Goal: Information Seeking & Learning: Learn about a topic

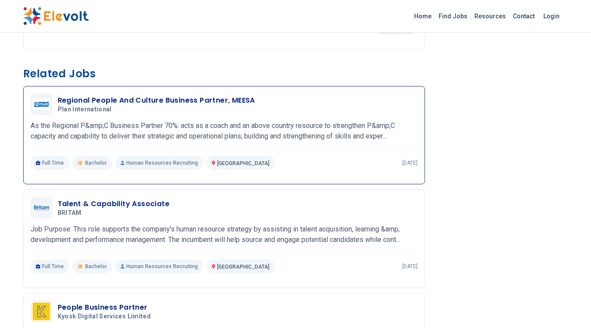
scroll to position [272, 0]
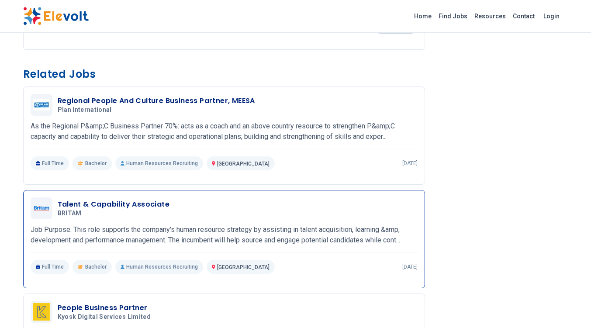
click at [190, 223] on div "Talent & Capability Associate BRITAM 08/28/2025 09/27/2025 Nairobi KE Job Purpo…" at bounding box center [224, 235] width 387 height 76
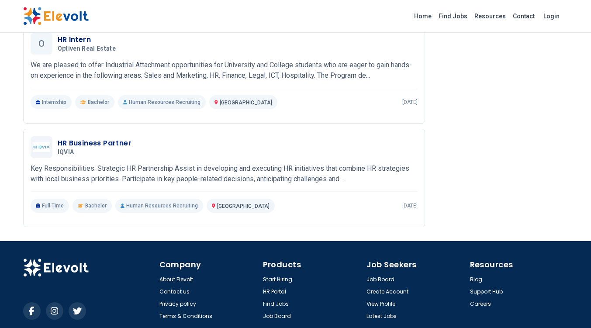
scroll to position [679, 0]
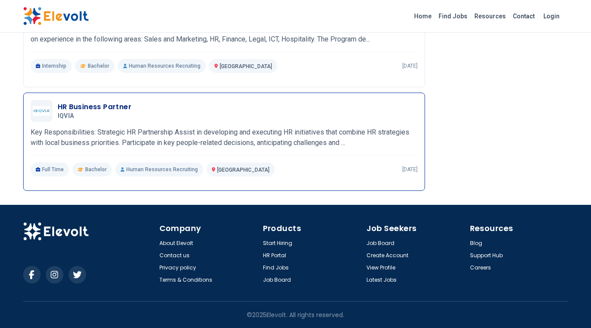
click at [170, 122] on div "HR Business Partner IQVIA 08/20/2025 09/19/2025 Nairobi KE Key Responsibilities…" at bounding box center [224, 138] width 387 height 76
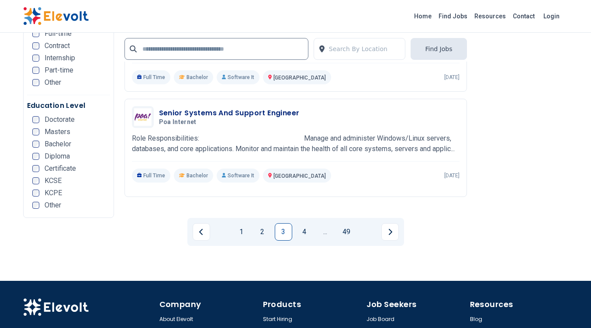
scroll to position [1800, 0]
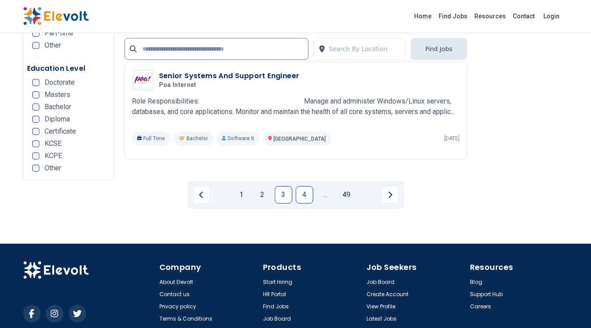
click at [306, 186] on link "4" at bounding box center [304, 194] width 17 height 17
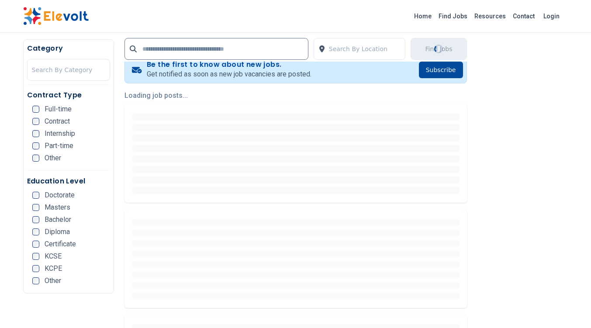
scroll to position [233, 0]
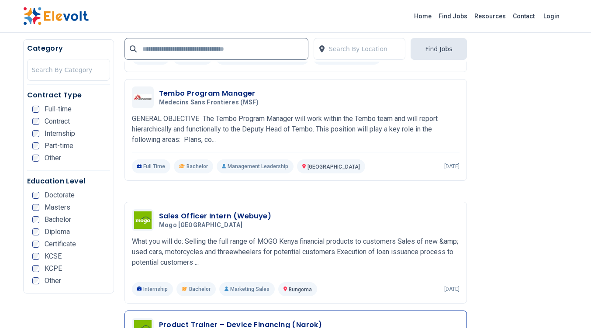
scroll to position [1688, 0]
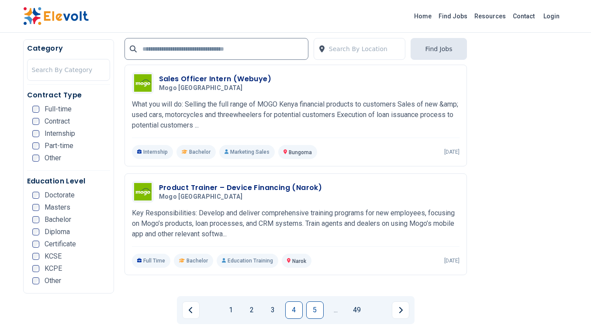
click at [317, 301] on link "5" at bounding box center [314, 309] width 17 height 17
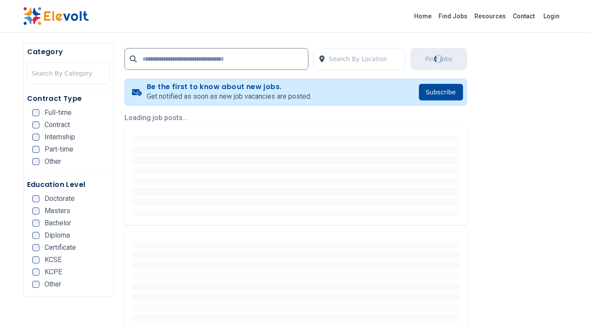
scroll to position [0, 0]
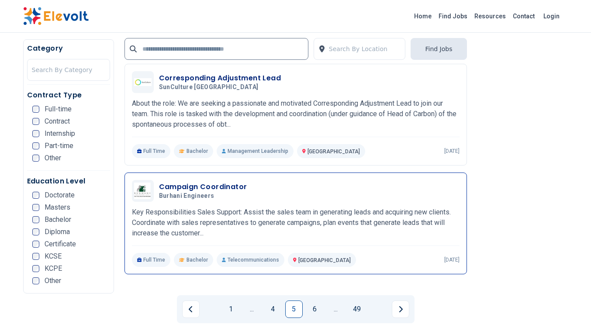
scroll to position [1793, 0]
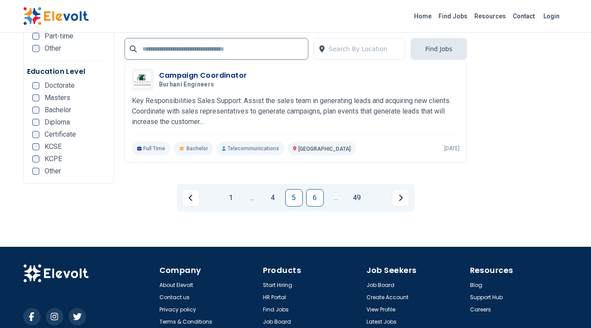
click at [321, 189] on link "6" at bounding box center [314, 197] width 17 height 17
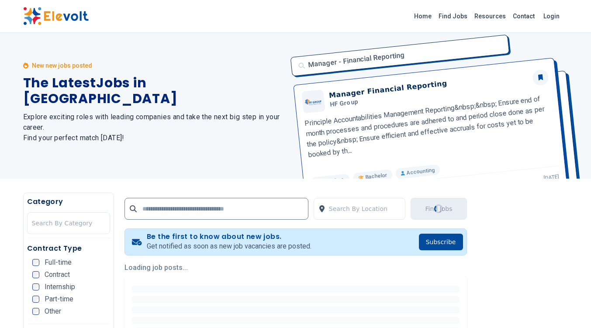
scroll to position [0, 0]
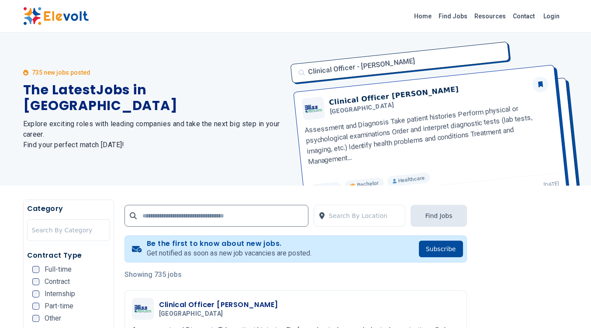
click at [224, 48] on div "735 new jobs posted The Latest Jobs in Kenya Explore exciting roles with leadin…" at bounding box center [154, 109] width 262 height 153
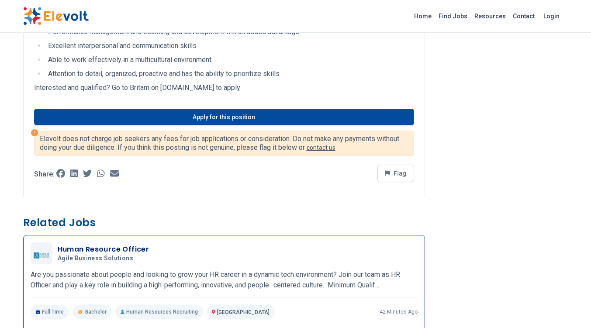
scroll to position [989, 0]
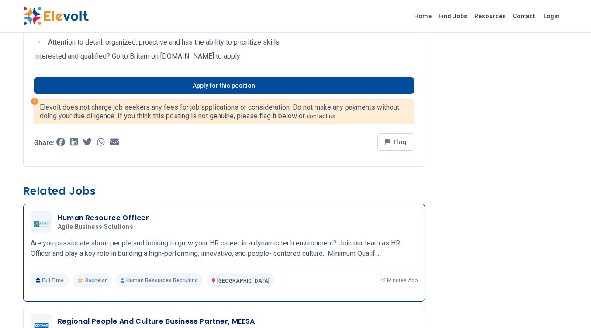
click at [165, 227] on div "Human Resource Officer Agile Business Solutions 09/01/2025 10/01/2025" at bounding box center [238, 222] width 360 height 18
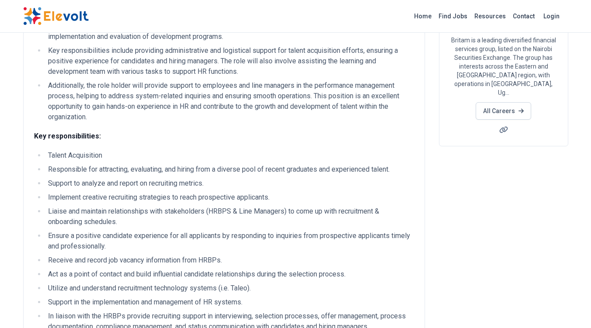
scroll to position [0, 0]
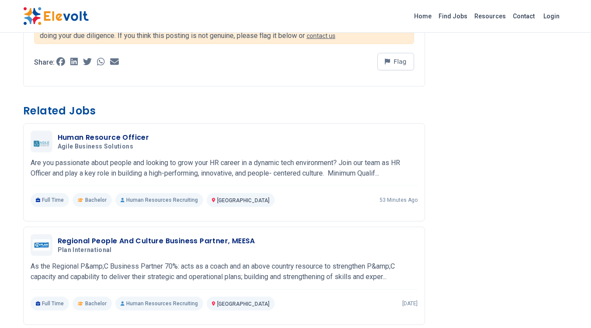
scroll to position [757, 0]
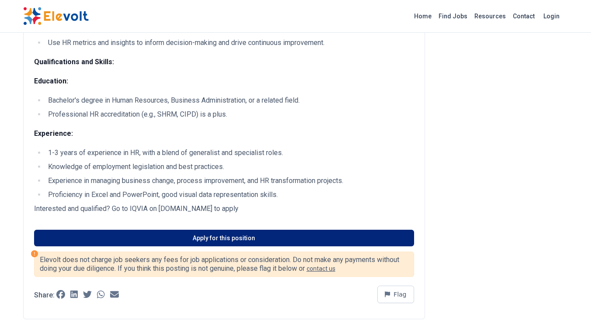
click at [199, 237] on link "Apply for this position" at bounding box center [224, 238] width 380 height 17
click at [187, 234] on link "Apply for this position" at bounding box center [224, 238] width 380 height 17
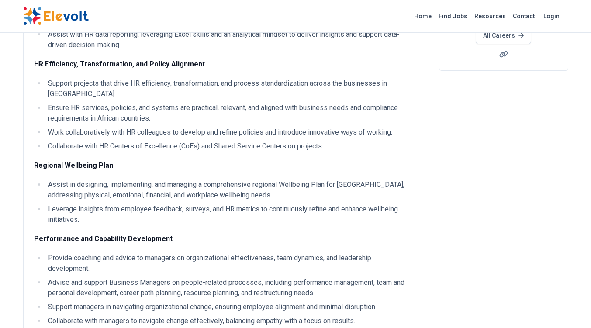
scroll to position [0, 0]
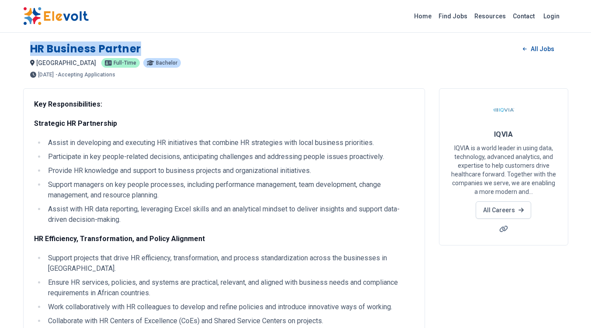
drag, startPoint x: 145, startPoint y: 44, endPoint x: 19, endPoint y: 47, distance: 126.2
copy h1 "HR Business Partner"
